Goal: Navigation & Orientation: Find specific page/section

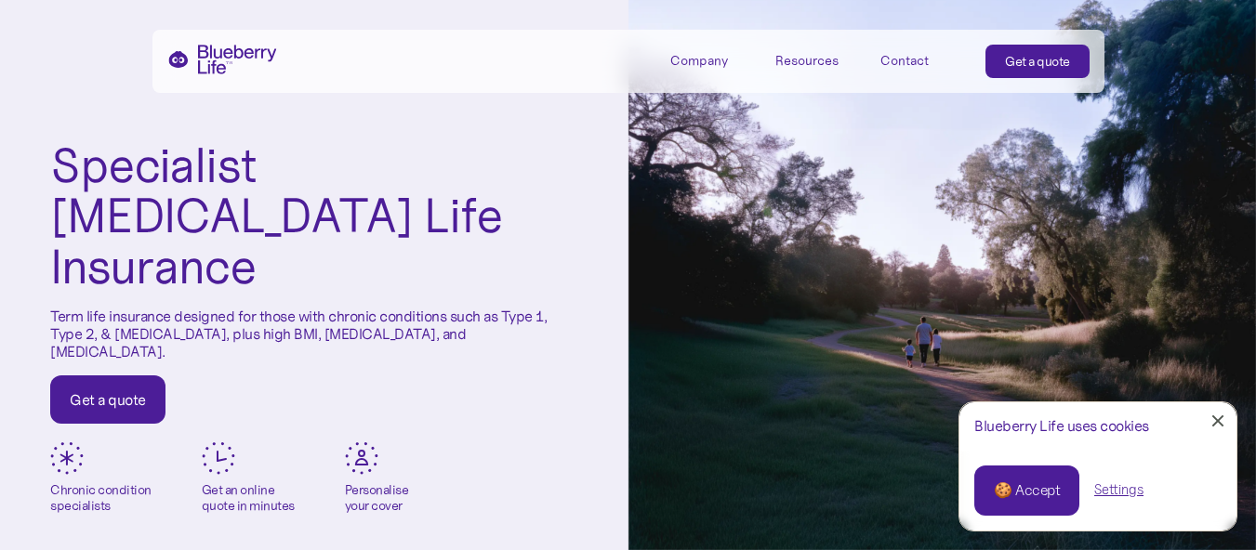
click at [893, 59] on div "Contact" at bounding box center [905, 61] width 48 height 16
click at [1044, 499] on div "🍪 Accept" at bounding box center [1027, 491] width 66 height 20
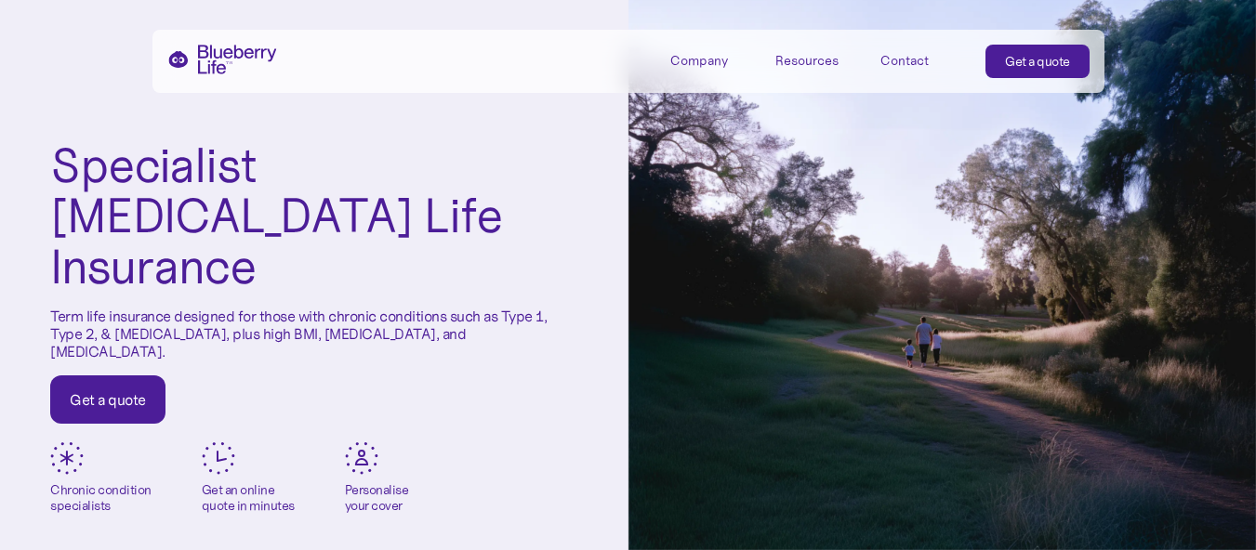
click at [714, 60] on div "Company" at bounding box center [699, 61] width 58 height 16
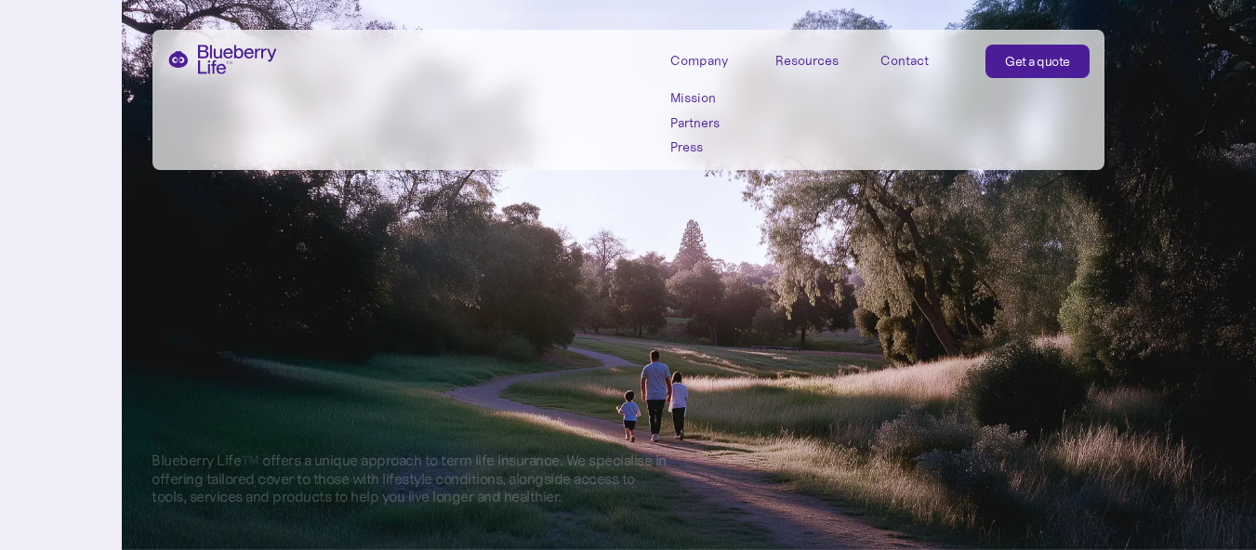
scroll to position [558, 0]
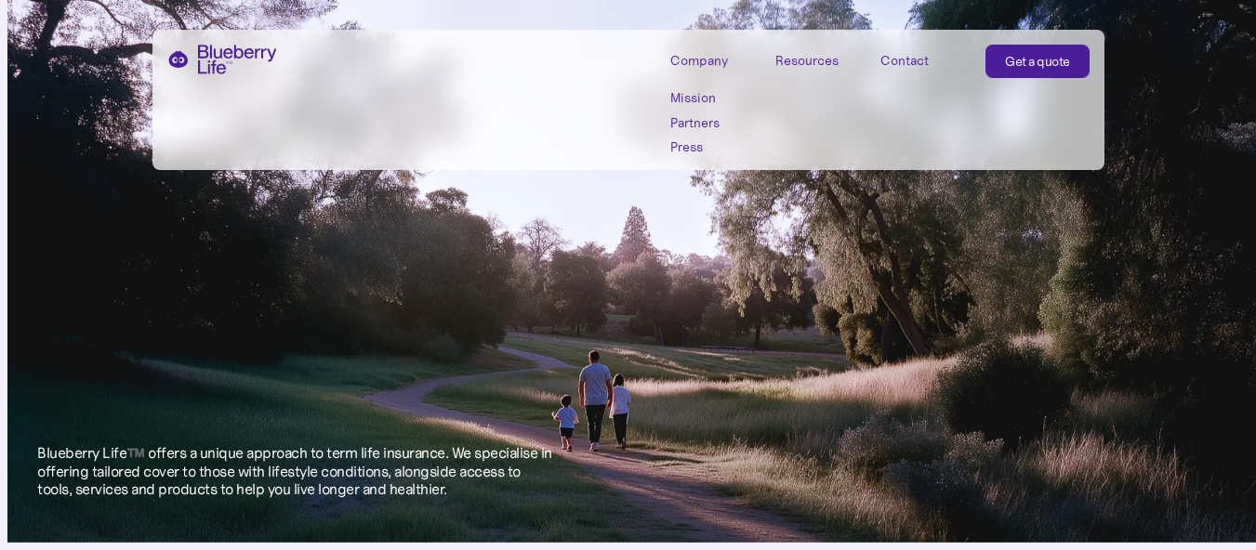
click at [686, 145] on link "Press" at bounding box center [712, 147] width 84 height 16
click at [786, 57] on div "Resources" at bounding box center [806, 61] width 63 height 16
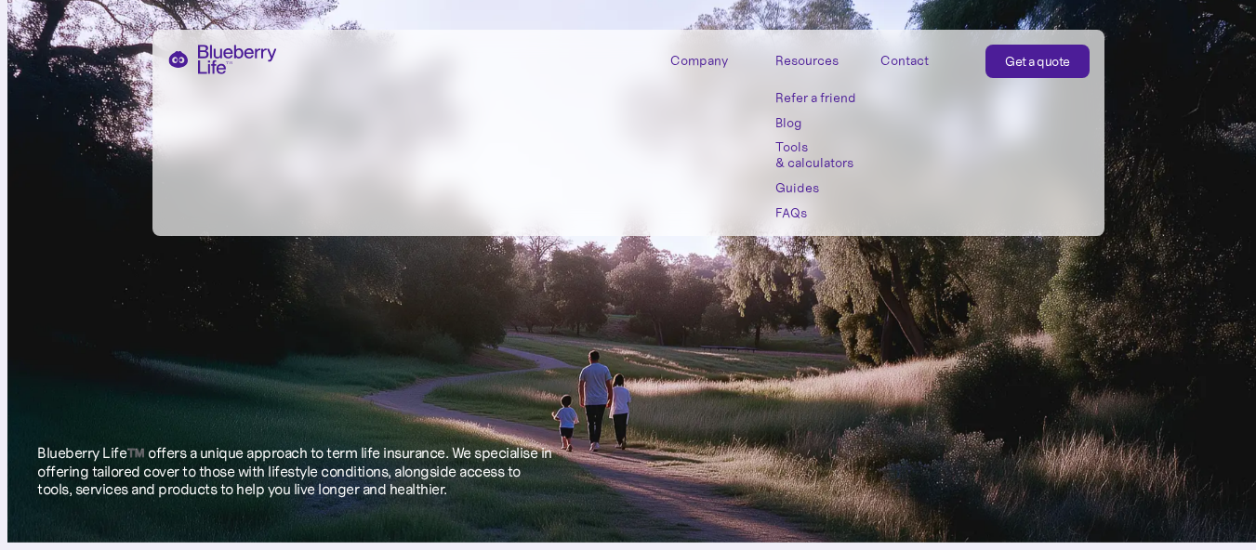
click at [792, 123] on link "Blog" at bounding box center [817, 123] width 84 height 16
click at [714, 65] on div "Company" at bounding box center [699, 61] width 58 height 16
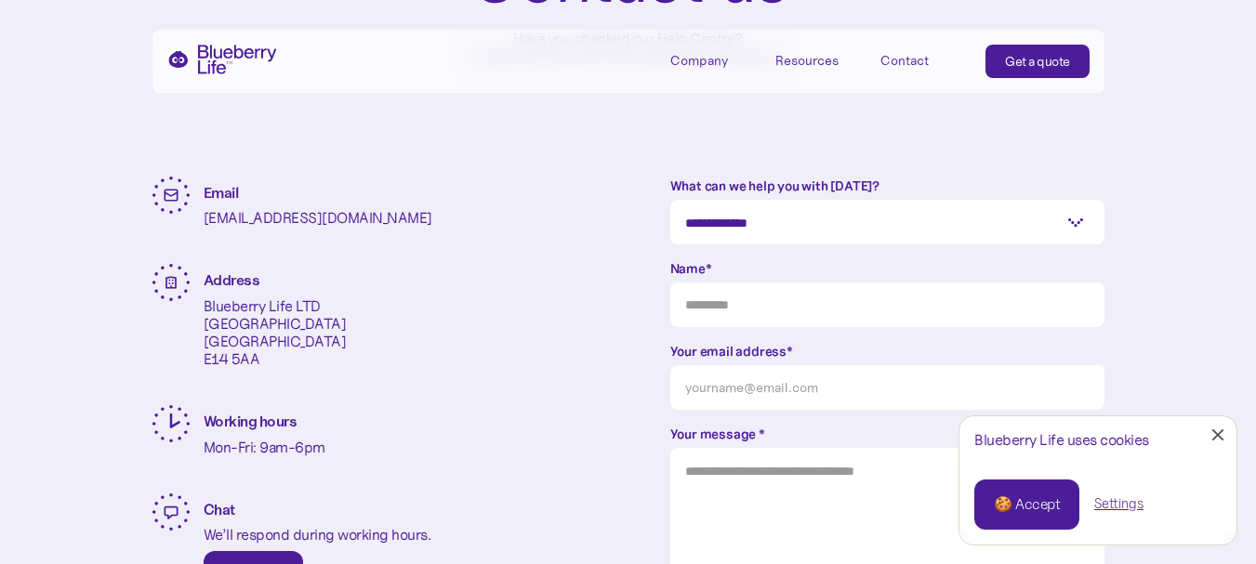
scroll to position [372, 0]
